Goal: Task Accomplishment & Management: Complete application form

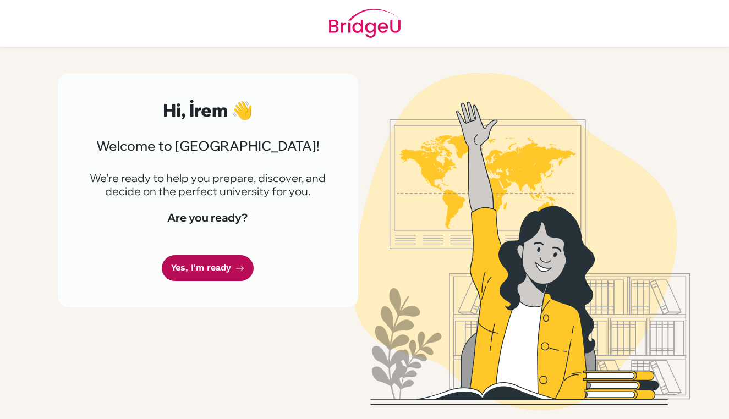
click at [227, 261] on link "Yes, I'm ready" at bounding box center [208, 268] width 92 height 26
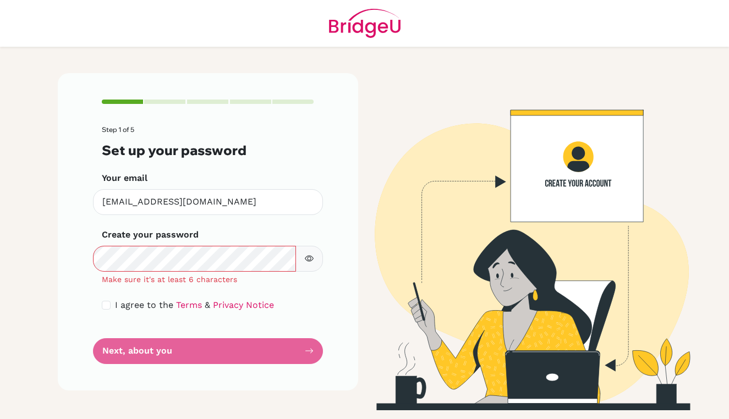
click at [307, 252] on button "button" at bounding box center [310, 259] width 28 height 26
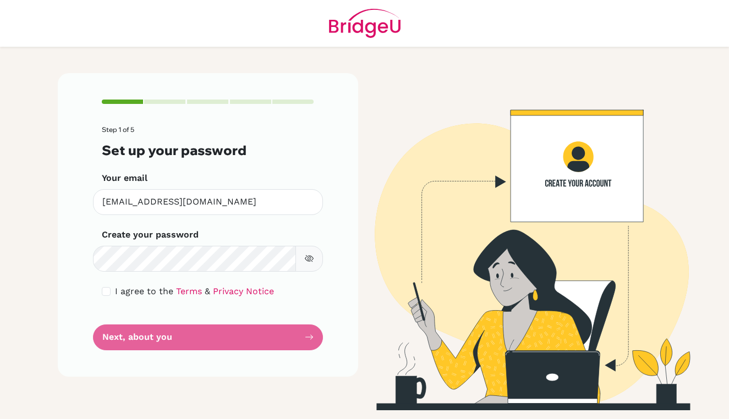
click at [109, 289] on input "checkbox" at bounding box center [106, 291] width 9 height 9
checkbox input "true"
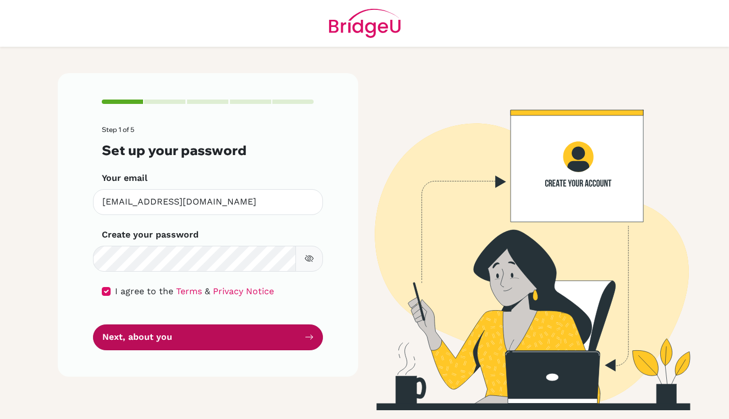
click at [157, 329] on button "Next, about you" at bounding box center [208, 338] width 230 height 26
